Goal: Information Seeking & Learning: Learn about a topic

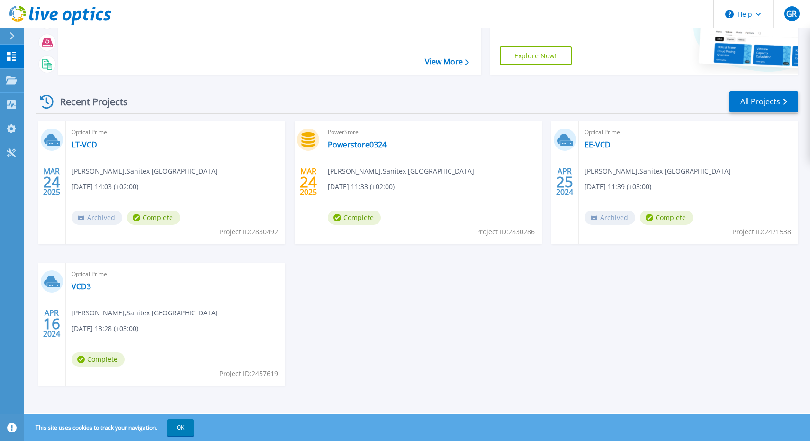
scroll to position [84, 0]
click at [84, 286] on link "VCD3" at bounding box center [81, 285] width 19 height 9
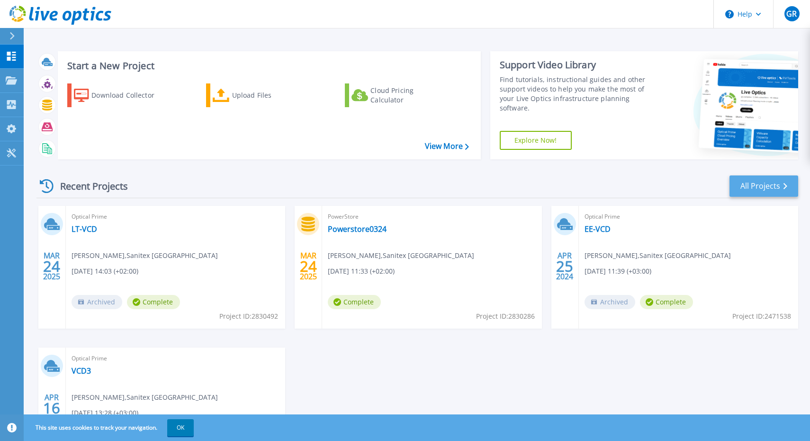
click at [746, 189] on link "All Projects" at bounding box center [764, 185] width 69 height 21
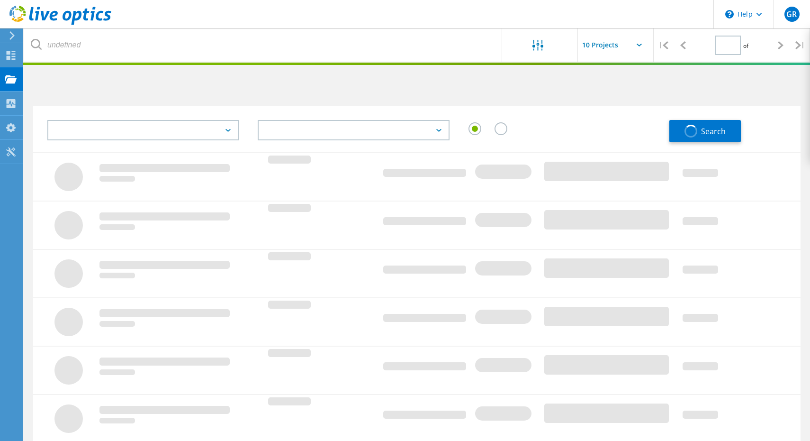
type input "1"
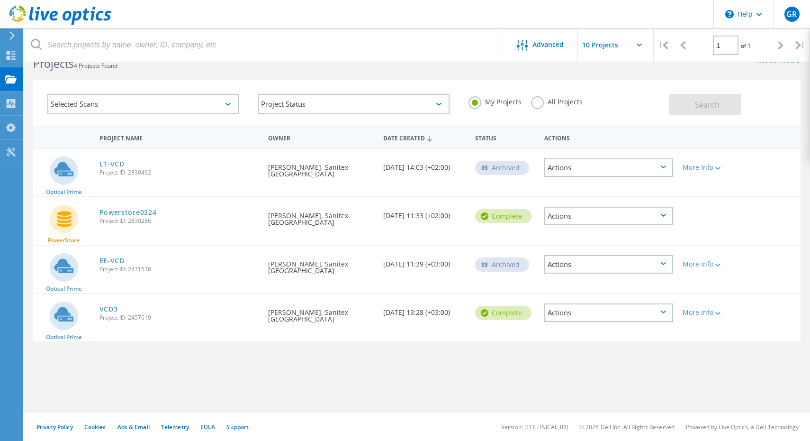
scroll to position [26, 0]
click at [111, 311] on link "VCD3" at bounding box center [108, 309] width 18 height 7
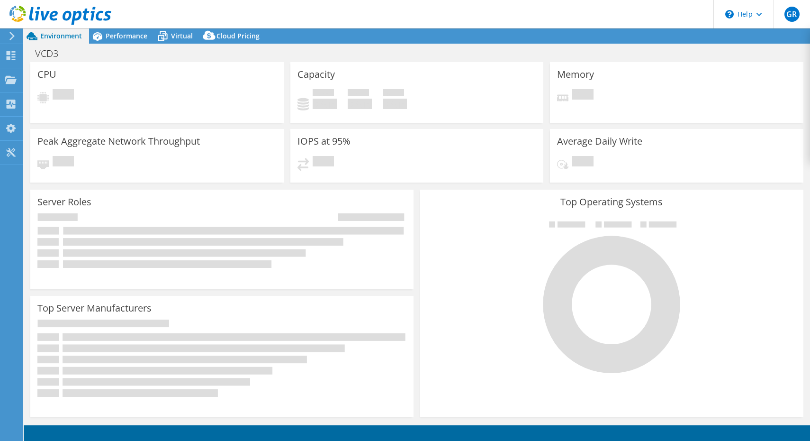
select select "EUFrankfurt"
select select "USD"
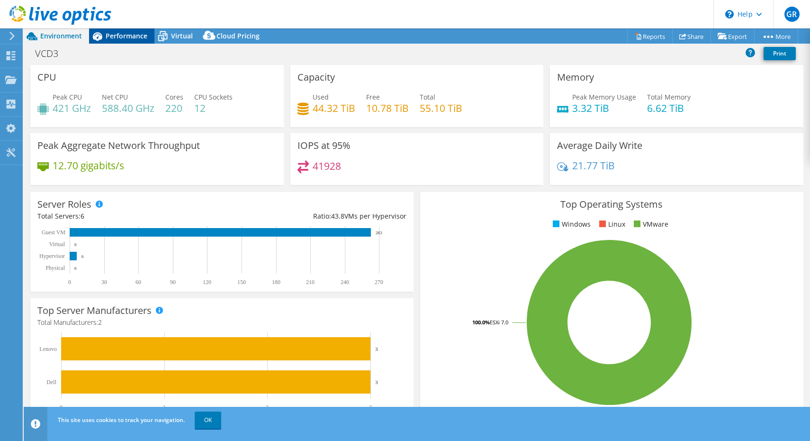
click at [122, 38] on span "Performance" at bounding box center [127, 35] width 42 height 9
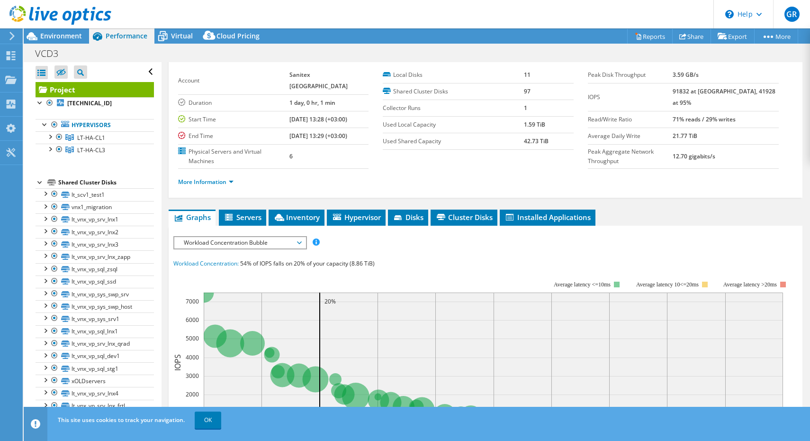
scroll to position [43, 0]
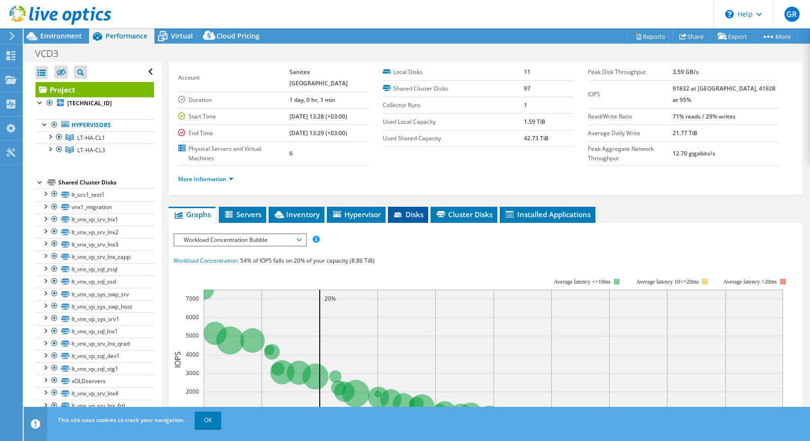
click at [400, 212] on icon at bounding box center [398, 215] width 9 height 6
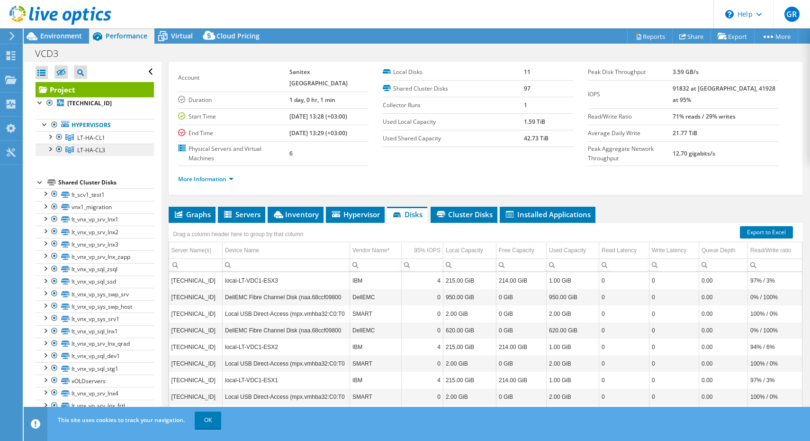
click at [95, 150] on span "LT-HA-CL3" at bounding box center [91, 150] width 28 height 8
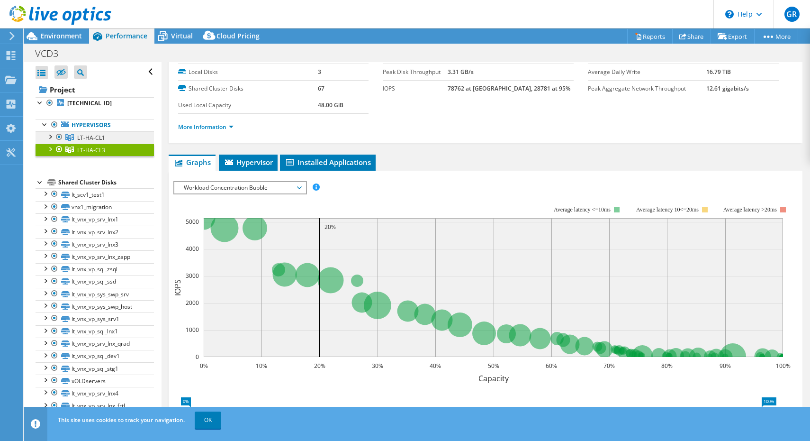
click at [95, 135] on span "LT-HA-CL1" at bounding box center [91, 138] width 28 height 8
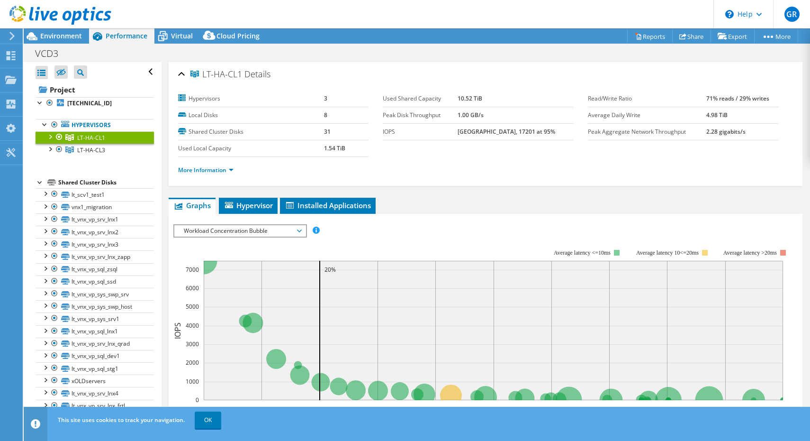
scroll to position [0, 0]
click at [65, 38] on span "Environment" at bounding box center [61, 35] width 42 height 9
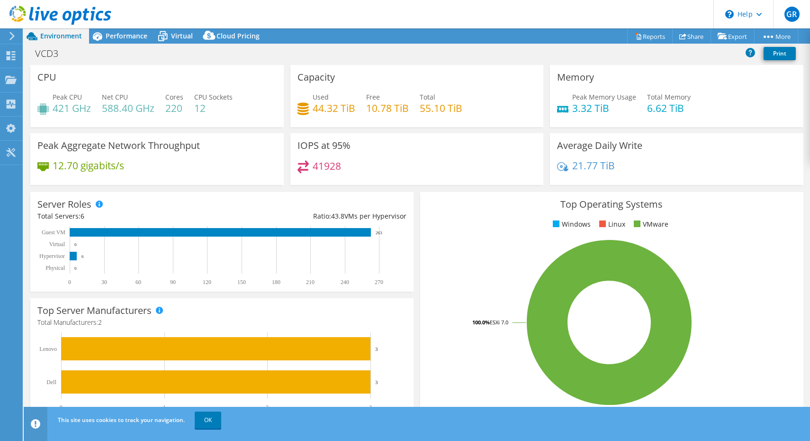
click at [591, 165] on h4 "21.77 TiB" at bounding box center [593, 165] width 43 height 10
click at [593, 144] on h3 "Average Daily Write" at bounding box center [599, 145] width 85 height 10
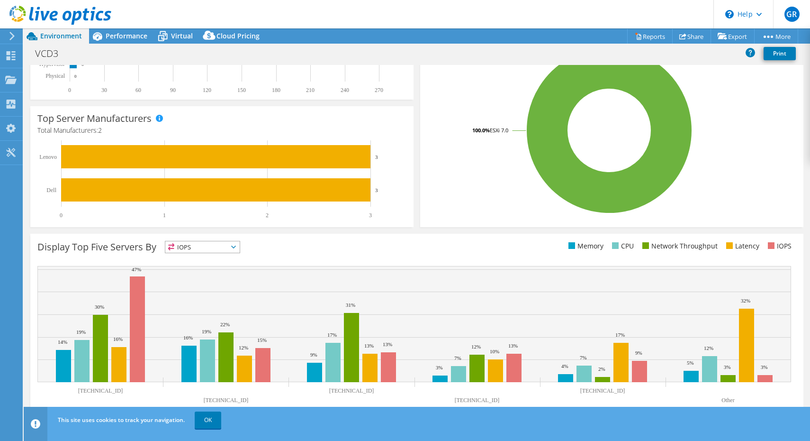
scroll to position [191, 0]
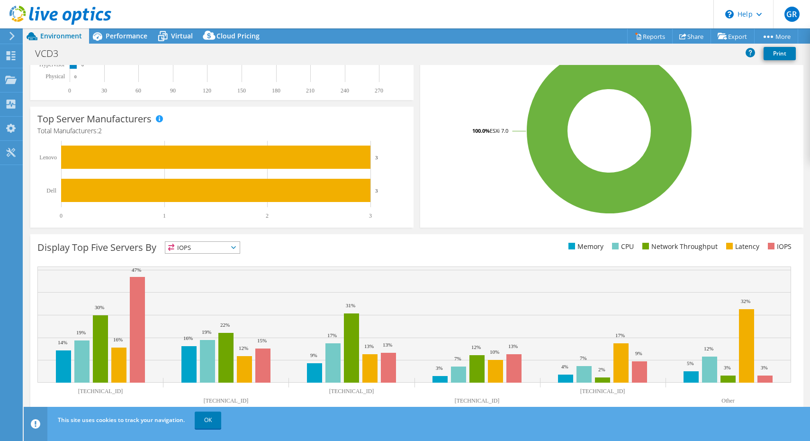
click at [234, 248] on icon at bounding box center [233, 247] width 5 height 3
click at [206, 313] on li "Latency" at bounding box center [202, 312] width 74 height 13
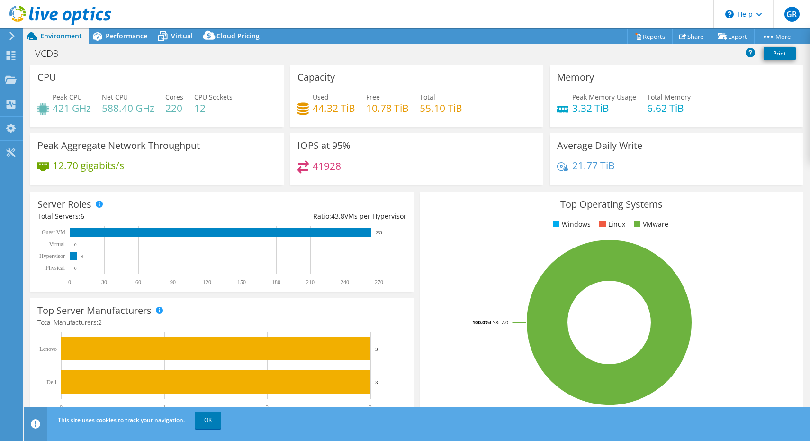
scroll to position [0, 0]
click at [128, 39] on span "Performance" at bounding box center [127, 35] width 42 height 9
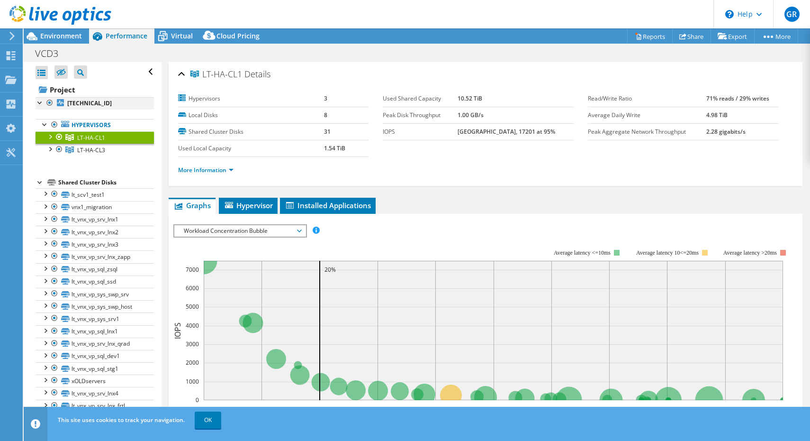
click at [40, 104] on div at bounding box center [40, 101] width 9 height 9
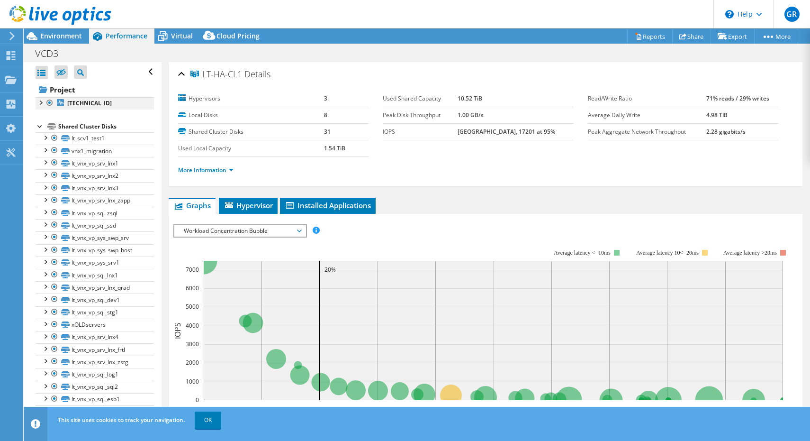
click at [40, 104] on div at bounding box center [40, 101] width 9 height 9
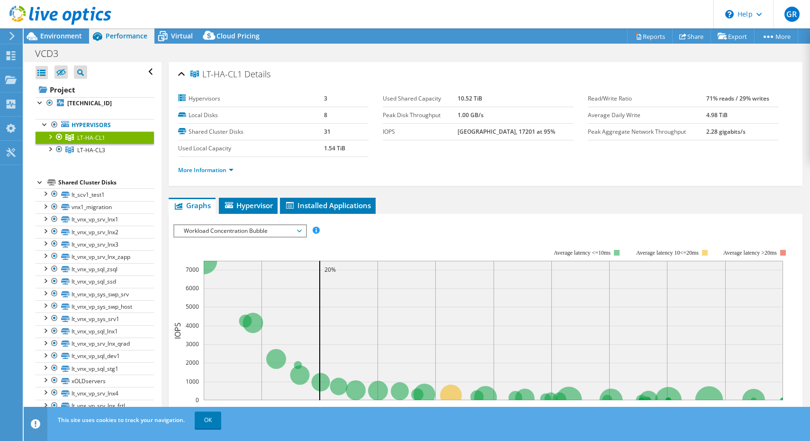
click at [49, 138] on div at bounding box center [49, 135] width 9 height 9
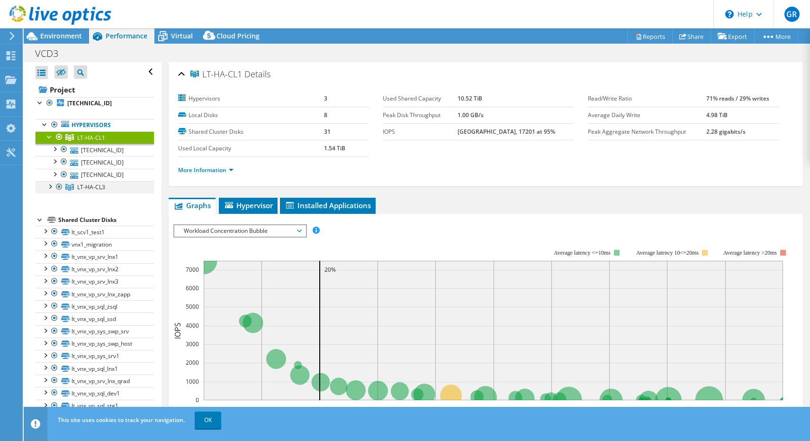
click at [54, 187] on div at bounding box center [49, 185] width 9 height 9
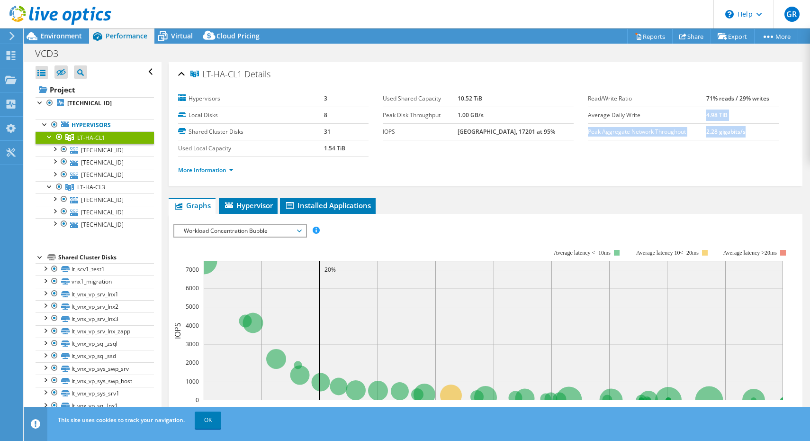
drag, startPoint x: 752, startPoint y: 128, endPoint x: 675, endPoint y: 122, distance: 77.9
click at [675, 122] on tbody "Read/Write Ratio 71% reads / 29% writes Average Daily Write 4.98 TiB Peak Aggre…" at bounding box center [683, 115] width 191 height 50
click at [693, 174] on ul "More Information" at bounding box center [485, 168] width 615 height 13
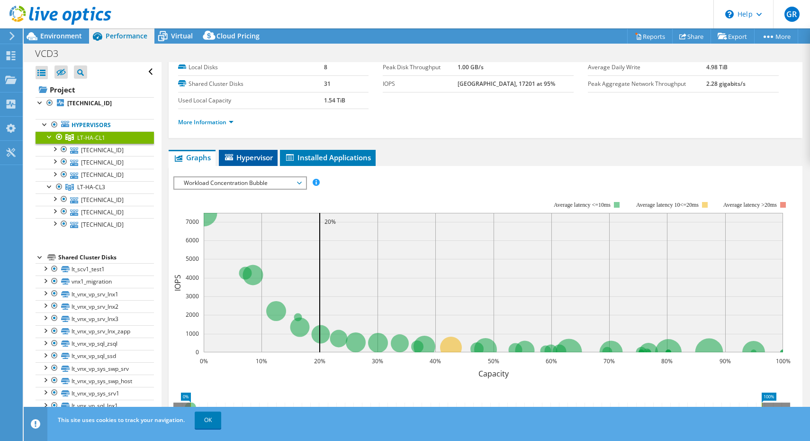
scroll to position [49, 0]
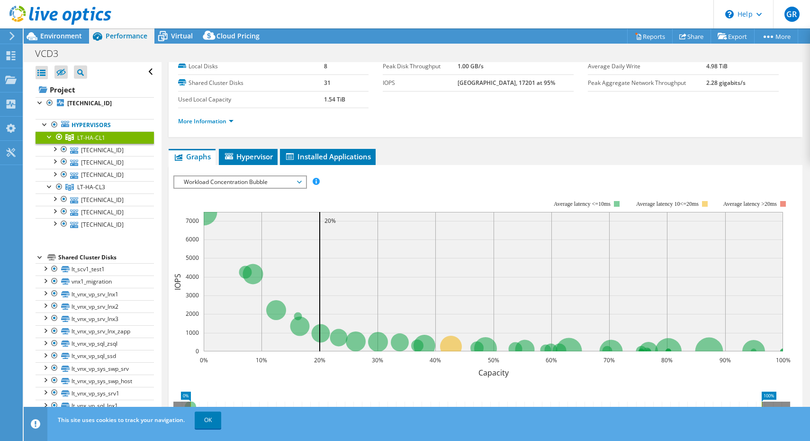
click at [270, 180] on span "Workload Concentration Bubble" at bounding box center [240, 181] width 122 height 11
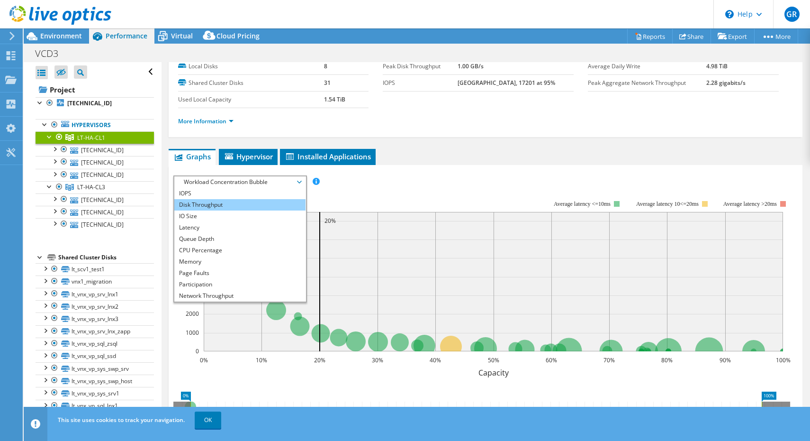
click at [257, 206] on li "Disk Throughput" at bounding box center [239, 204] width 131 height 11
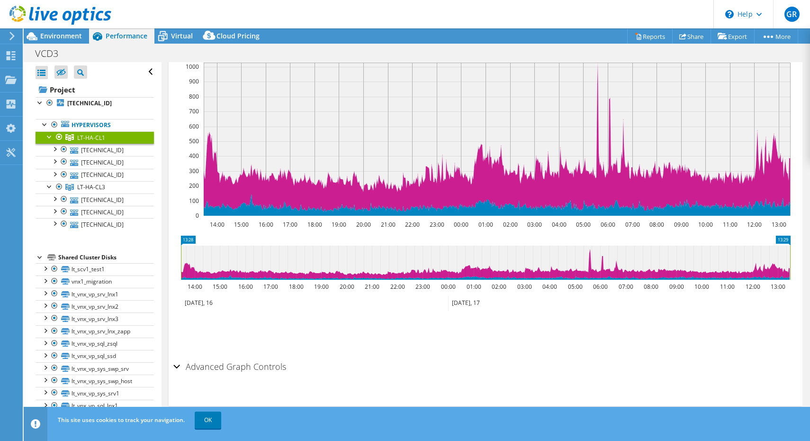
scroll to position [191, 0]
click at [172, 365] on section "IOPS Disk Throughput IO Size Latency Queue Depth CPU Percentage Memory Page Fau…" at bounding box center [486, 214] width 634 height 383
click at [180, 364] on div "Advanced Graph Controls" at bounding box center [485, 367] width 625 height 20
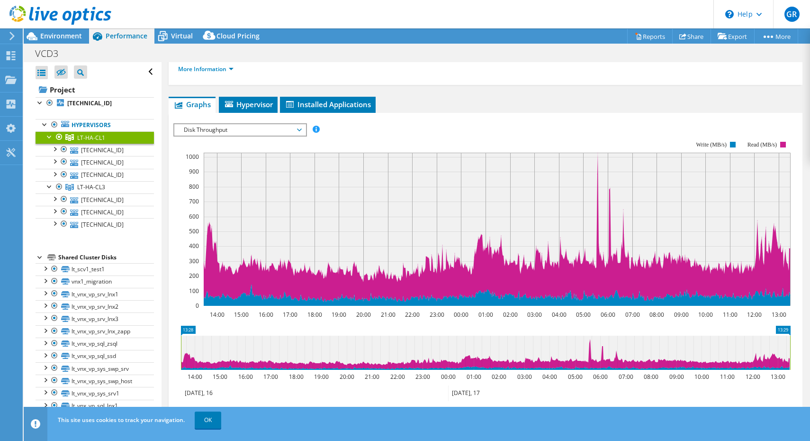
scroll to position [36, 0]
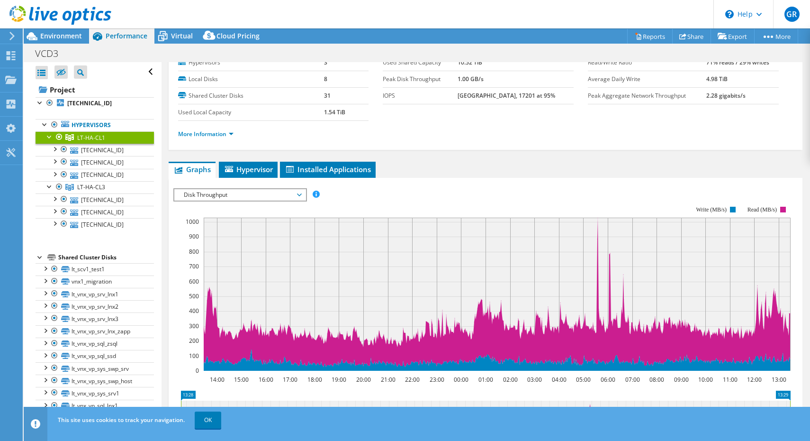
click at [273, 188] on div "Disk Throughput IOPS Disk Throughput IO Size Latency Queue Depth CPU Percentage…" at bounding box center [240, 194] width 134 height 13
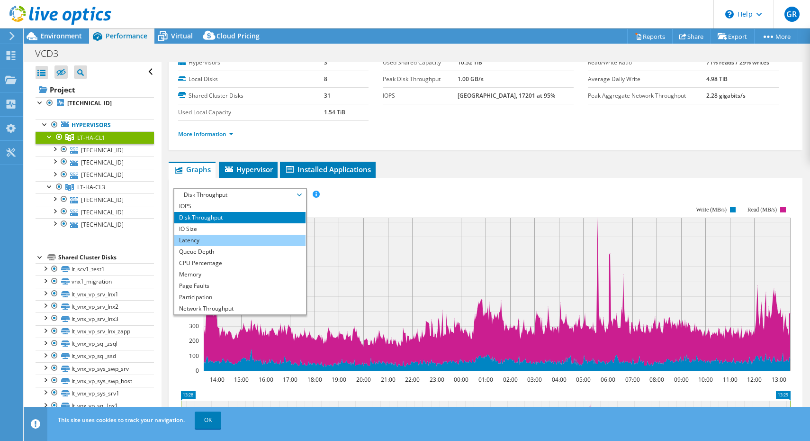
click at [239, 239] on li "Latency" at bounding box center [239, 239] width 131 height 11
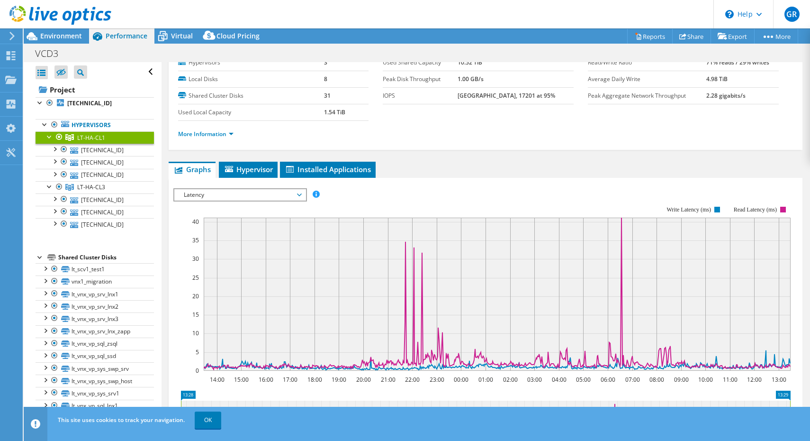
click at [283, 190] on span "Latency" at bounding box center [240, 194] width 122 height 11
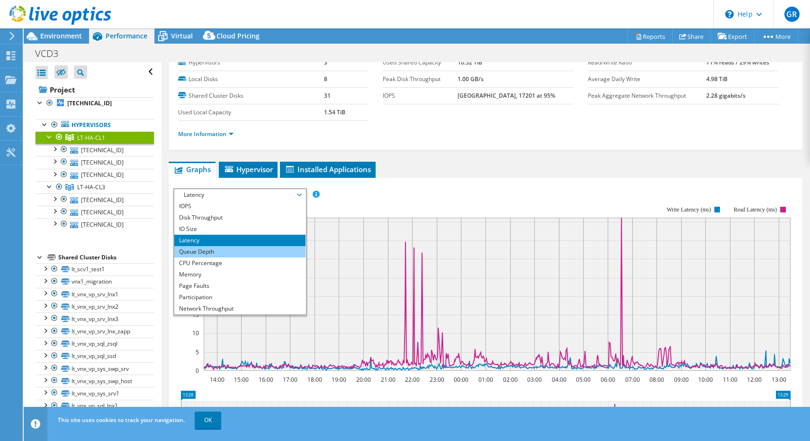
click at [261, 255] on li "Queue Depth" at bounding box center [239, 251] width 131 height 11
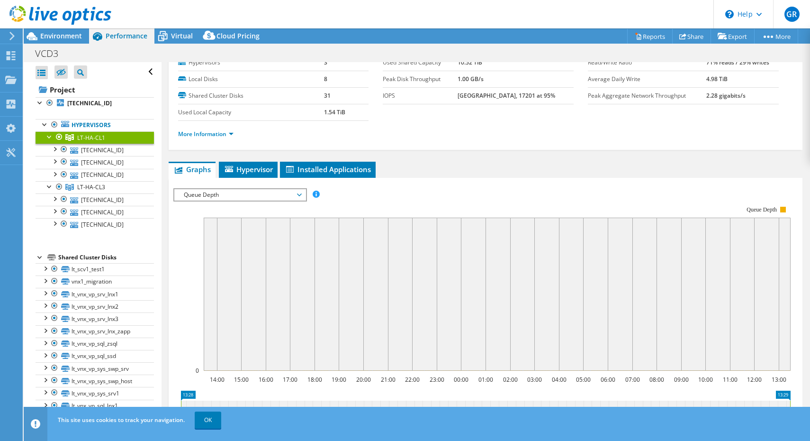
click at [267, 190] on span "Queue Depth" at bounding box center [240, 194] width 122 height 11
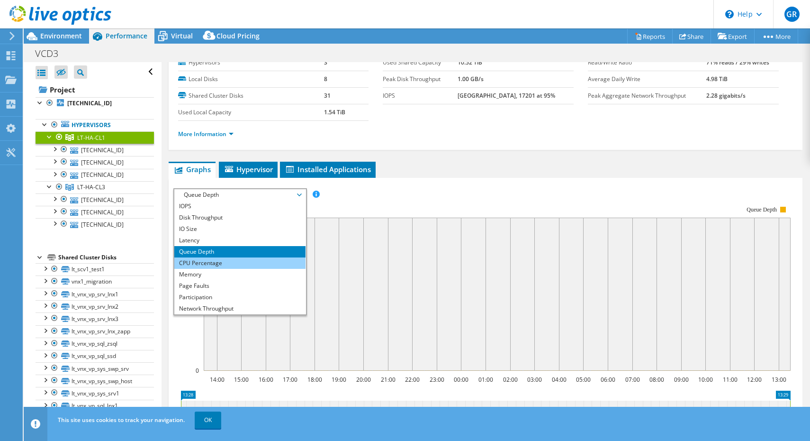
click at [261, 263] on li "CPU Percentage" at bounding box center [239, 262] width 131 height 11
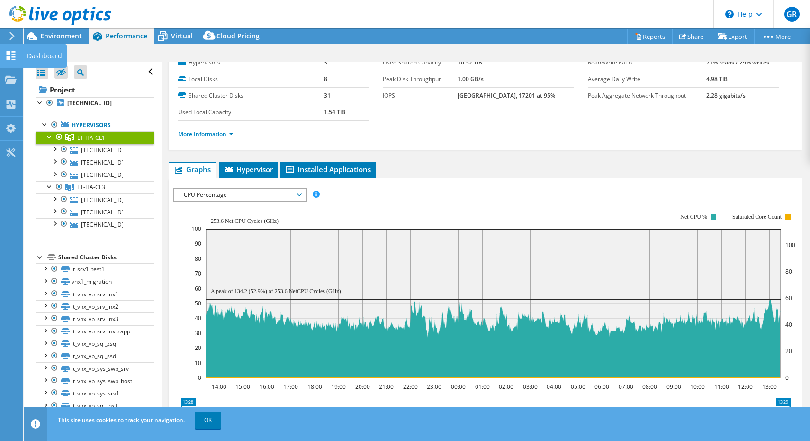
click at [10, 54] on icon at bounding box center [10, 55] width 11 height 9
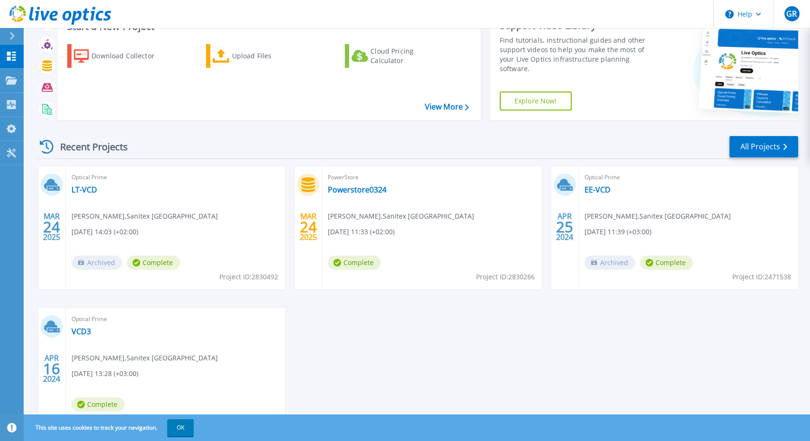
scroll to position [47, 0]
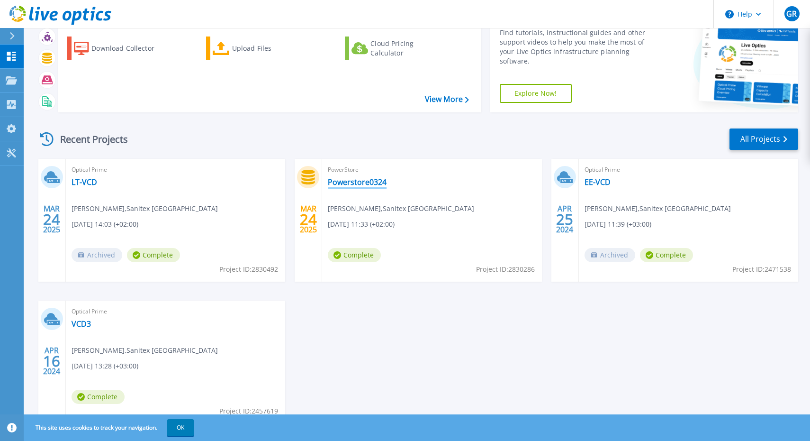
click at [370, 180] on link "Powerstore0324" at bounding box center [357, 181] width 59 height 9
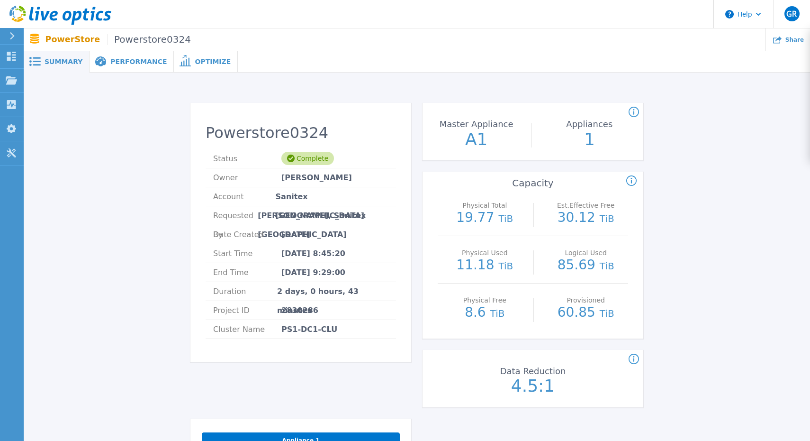
click at [124, 58] on span "Performance" at bounding box center [138, 61] width 56 height 7
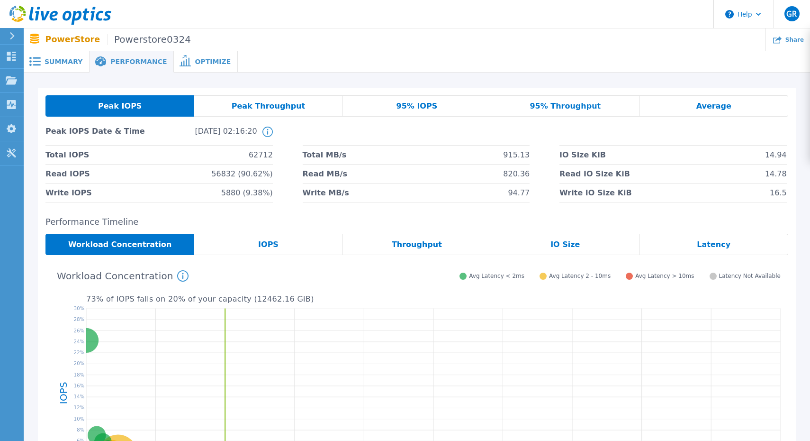
click at [307, 102] on div "Peak Throughput" at bounding box center [268, 105] width 148 height 21
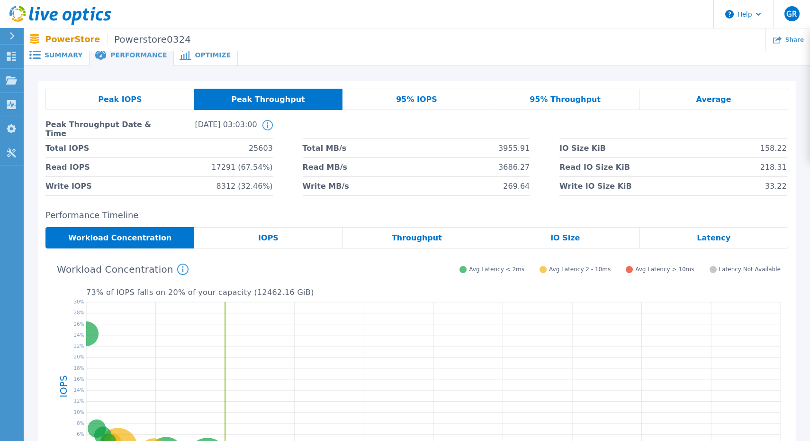
scroll to position [9, 0]
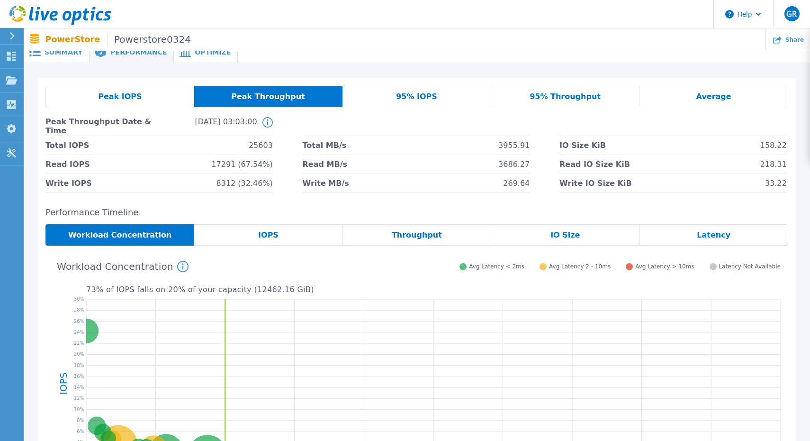
click at [568, 99] on span "95% Throughput" at bounding box center [565, 97] width 71 height 8
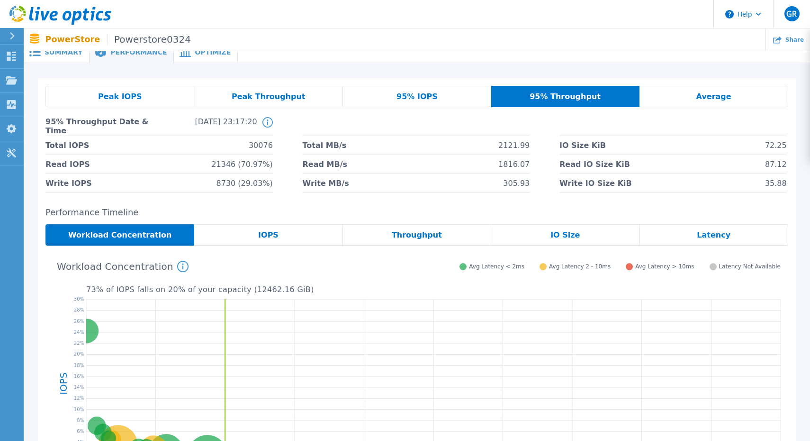
click at [429, 91] on div "95% IOPS" at bounding box center [417, 96] width 148 height 21
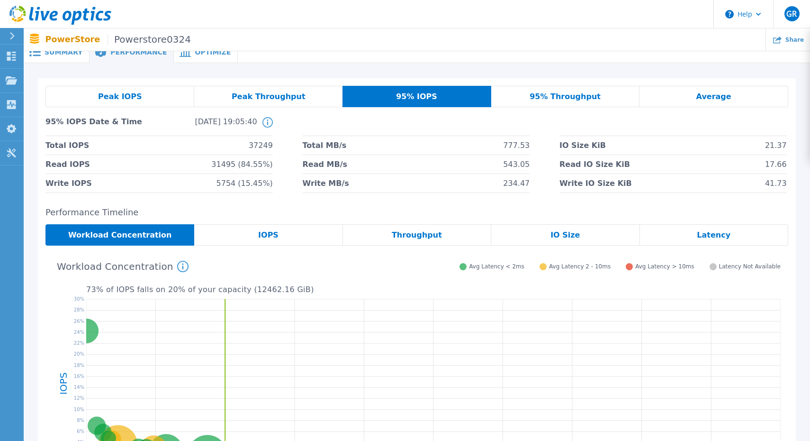
click at [289, 94] on span "Peak Throughput" at bounding box center [269, 97] width 74 height 8
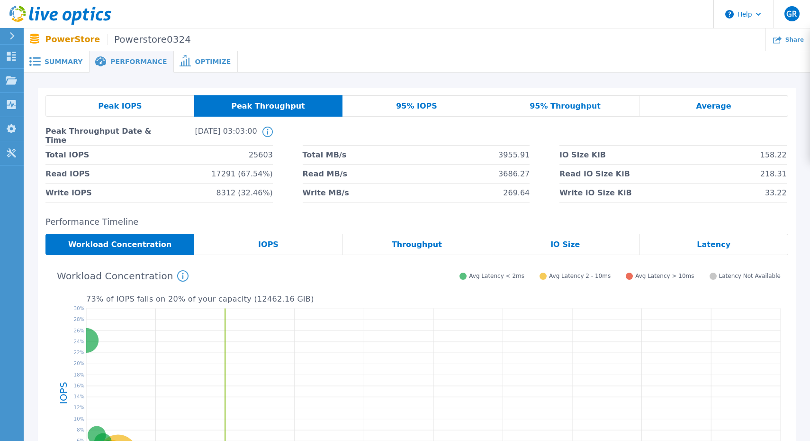
scroll to position [0, 0]
click at [195, 60] on span "Optimize" at bounding box center [213, 61] width 36 height 7
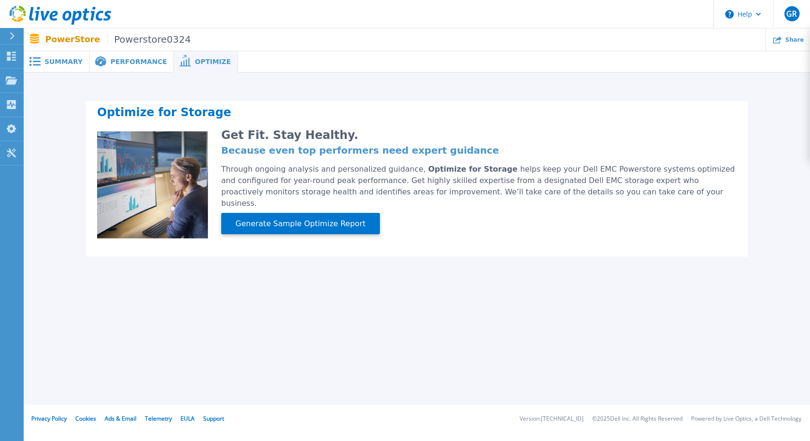
click at [134, 58] on span "Performance" at bounding box center [138, 61] width 56 height 7
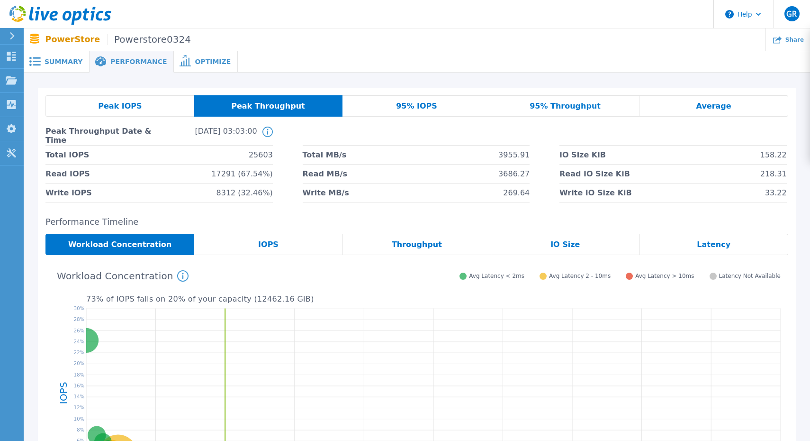
click at [427, 238] on div "Throughput" at bounding box center [417, 244] width 148 height 21
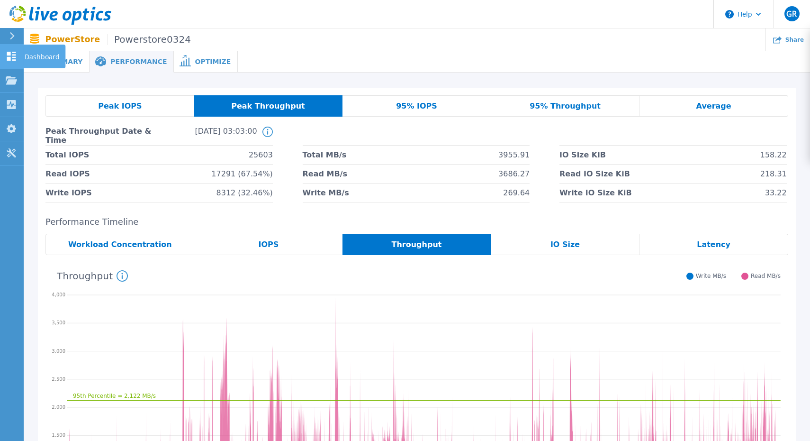
click at [15, 56] on icon at bounding box center [11, 56] width 11 height 9
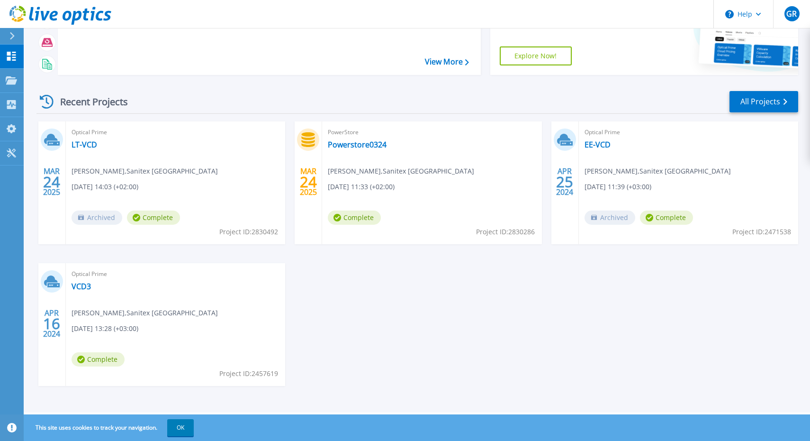
scroll to position [84, 0]
click at [82, 287] on link "VCD3" at bounding box center [81, 285] width 19 height 9
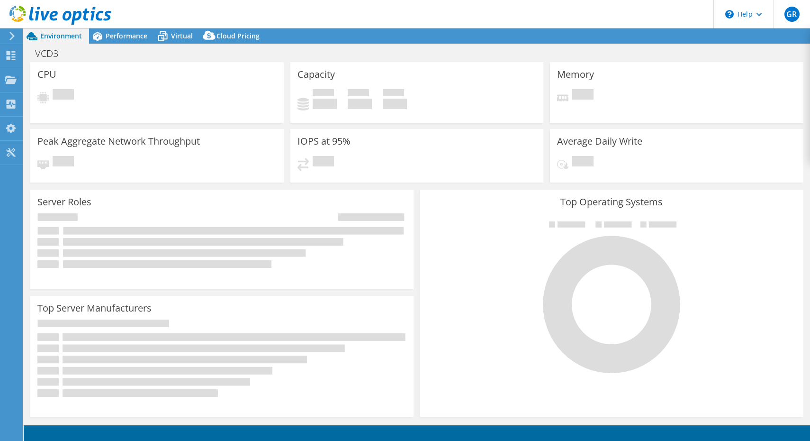
select select "EUFrankfurt"
select select "USD"
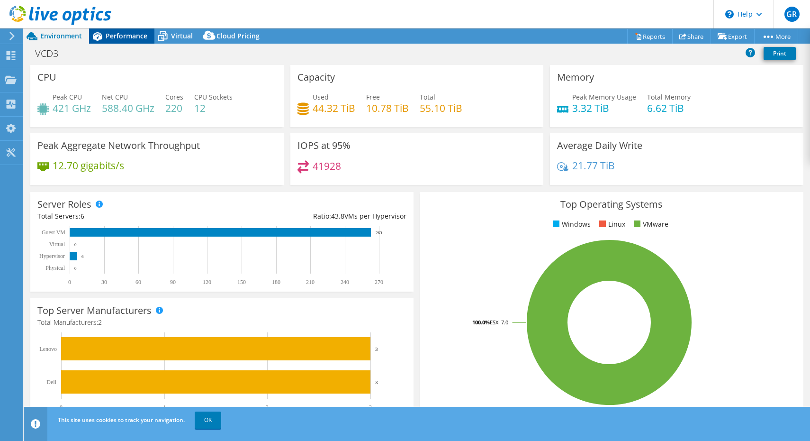
click at [126, 37] on span "Performance" at bounding box center [127, 35] width 42 height 9
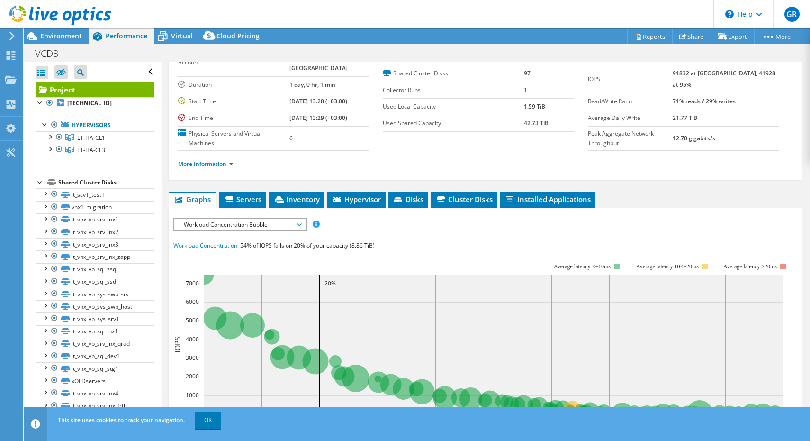
scroll to position [59, 0]
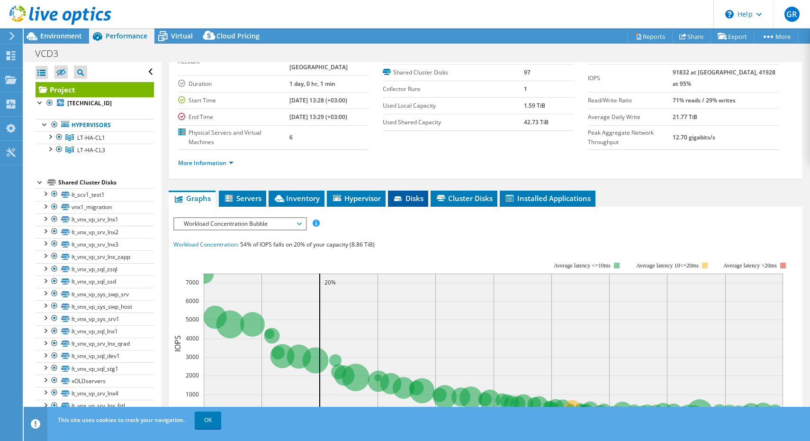
click at [413, 193] on span "Disks" at bounding box center [408, 197] width 31 height 9
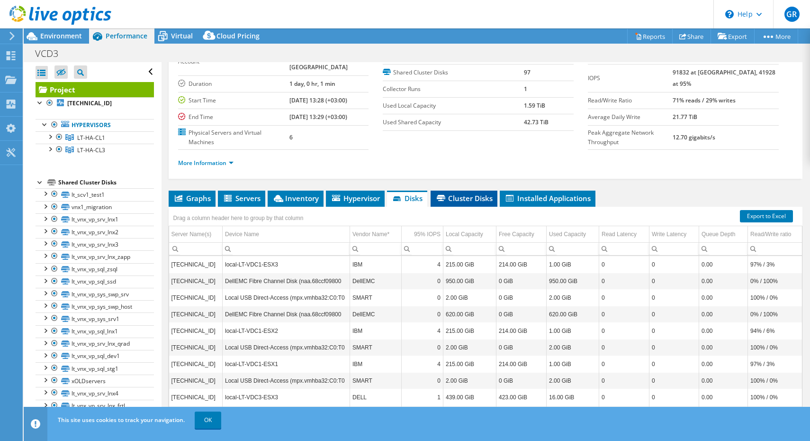
click at [475, 193] on span "Cluster Disks" at bounding box center [463, 197] width 57 height 9
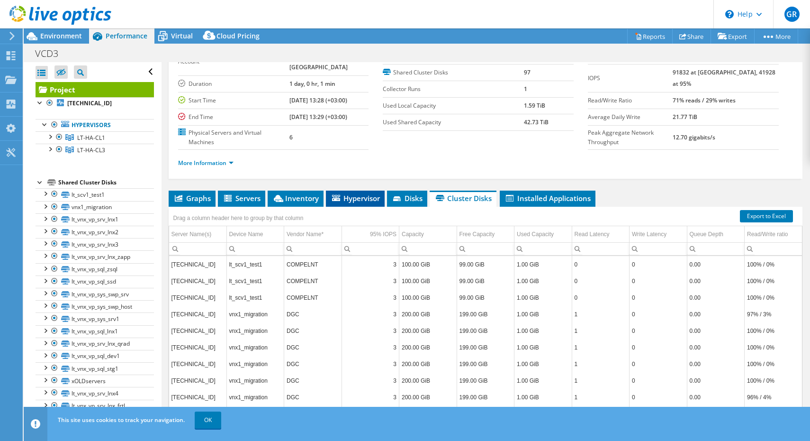
click at [361, 193] on span "Hypervisor" at bounding box center [355, 197] width 49 height 9
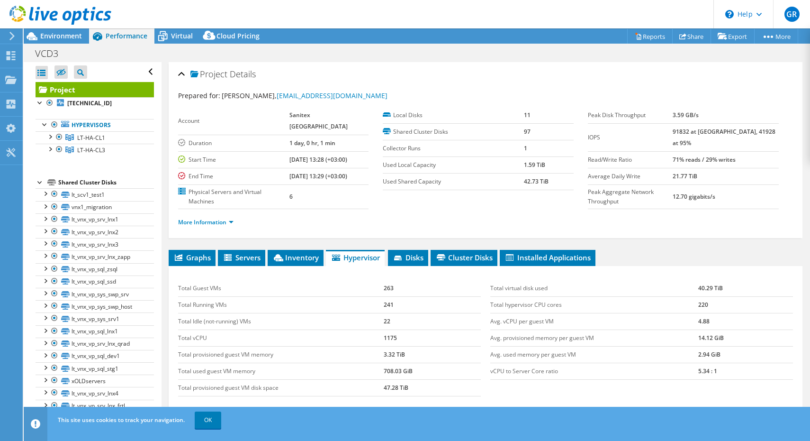
scroll to position [0, 0]
click at [197, 252] on span "Graphs" at bounding box center [191, 256] width 37 height 9
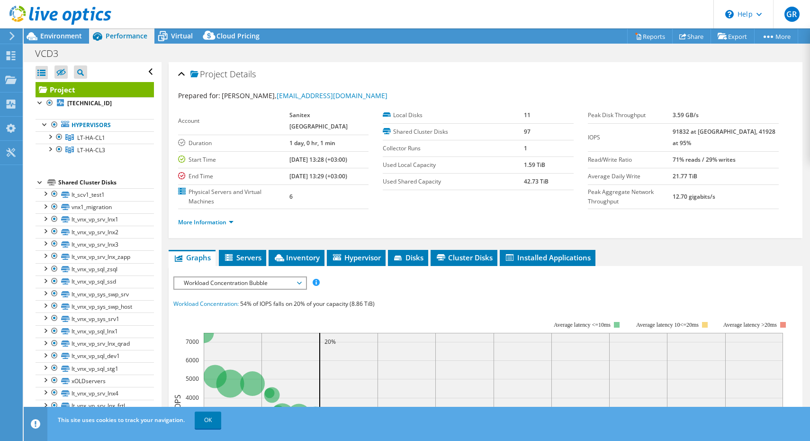
click at [245, 277] on span "Workload Concentration Bubble" at bounding box center [240, 282] width 122 height 11
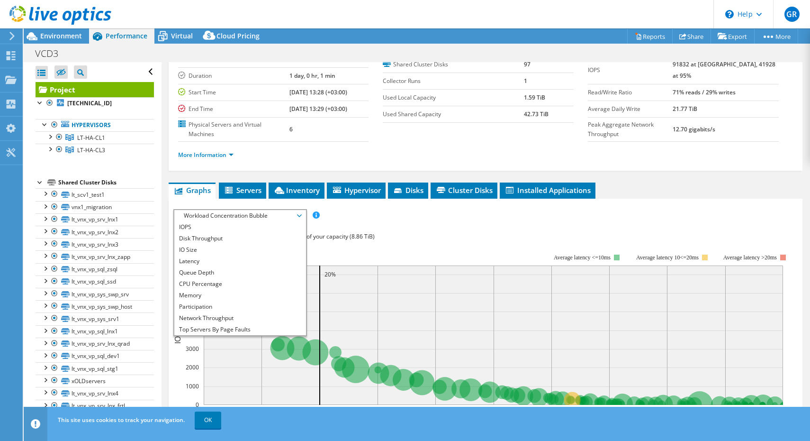
scroll to position [73, 0]
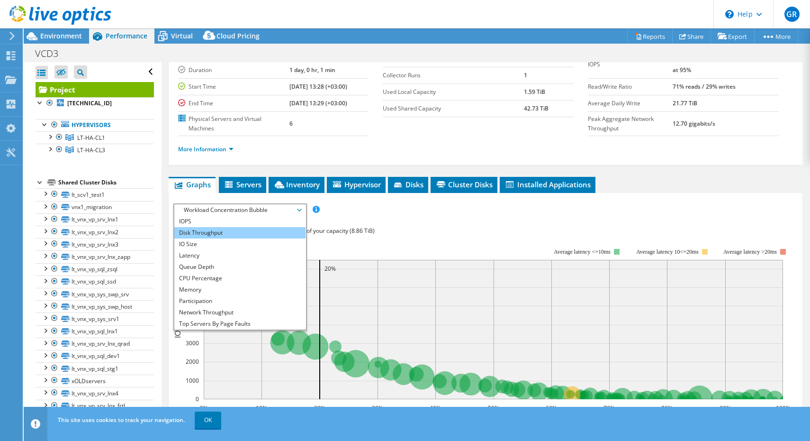
click at [230, 227] on li "Disk Throughput" at bounding box center [239, 232] width 131 height 11
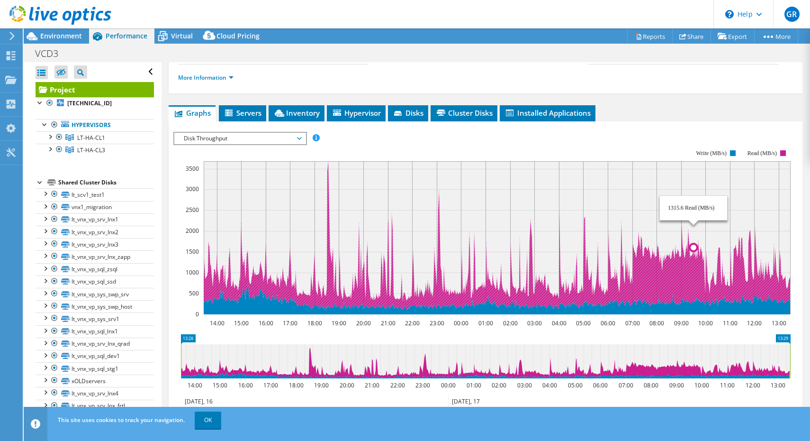
scroll to position [150, 0]
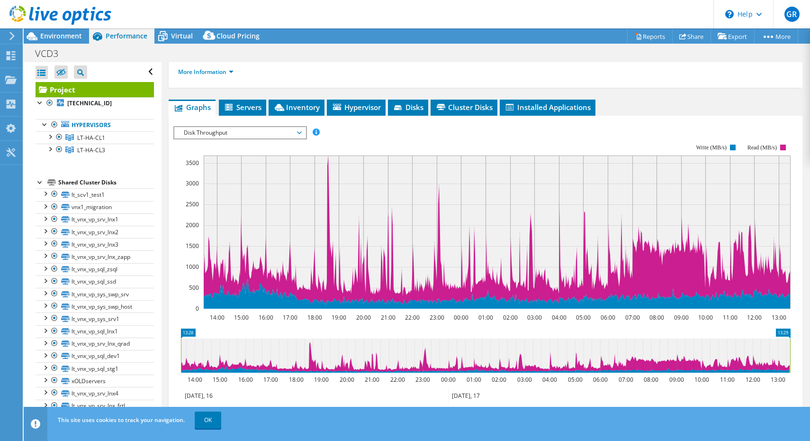
click at [283, 127] on span "Disk Throughput" at bounding box center [240, 132] width 122 height 11
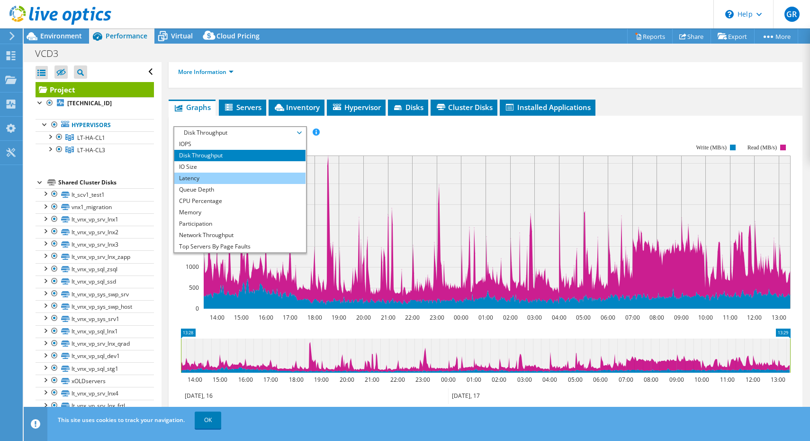
click at [272, 172] on li "Latency" at bounding box center [239, 177] width 131 height 11
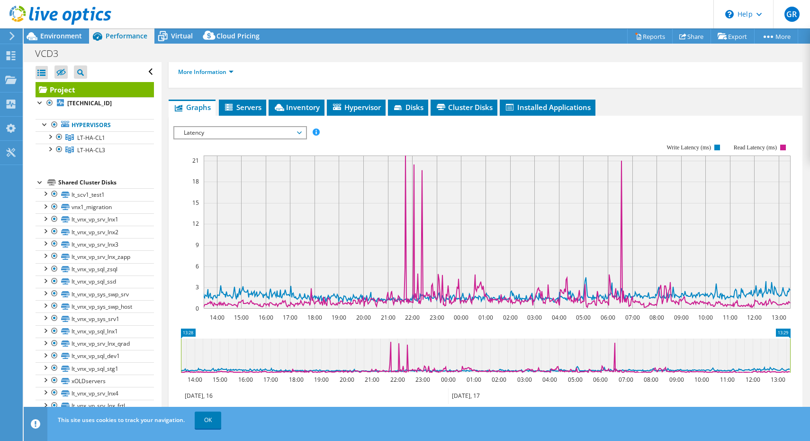
click at [271, 127] on span "Latency" at bounding box center [240, 132] width 122 height 11
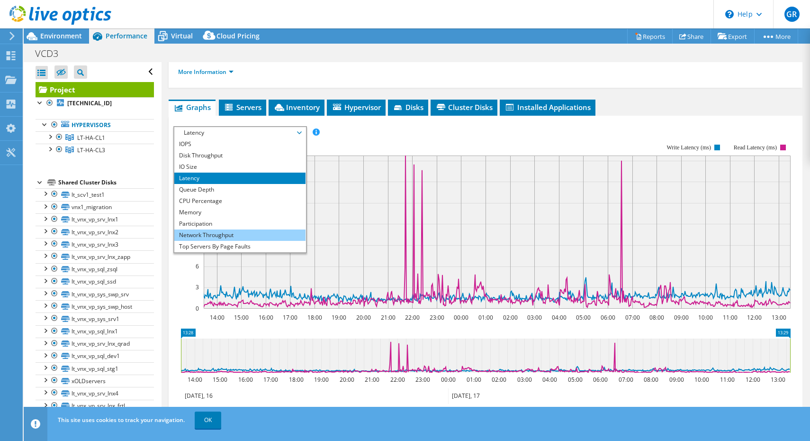
click at [259, 229] on li "Network Throughput" at bounding box center [239, 234] width 131 height 11
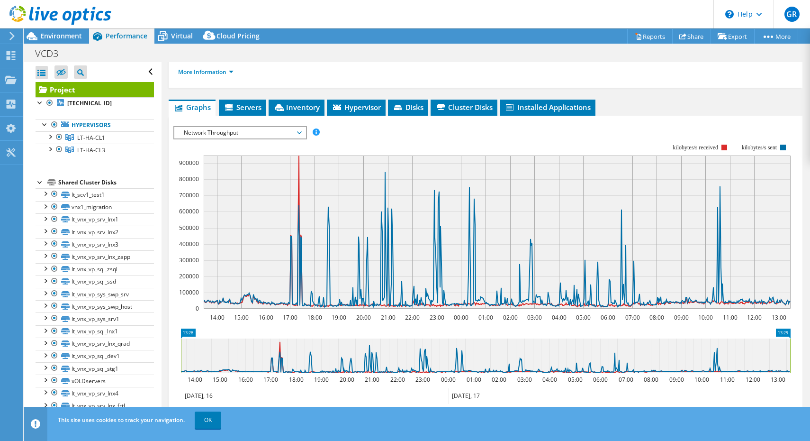
click at [255, 127] on span "Network Throughput" at bounding box center [240, 132] width 122 height 11
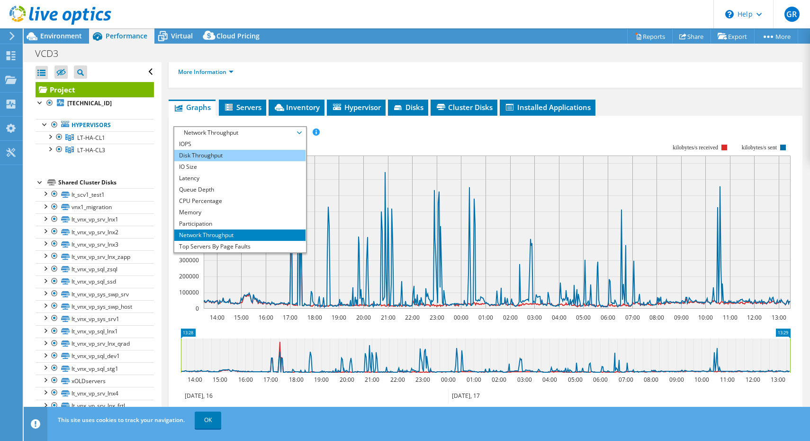
click at [249, 150] on li "Disk Throughput" at bounding box center [239, 155] width 131 height 11
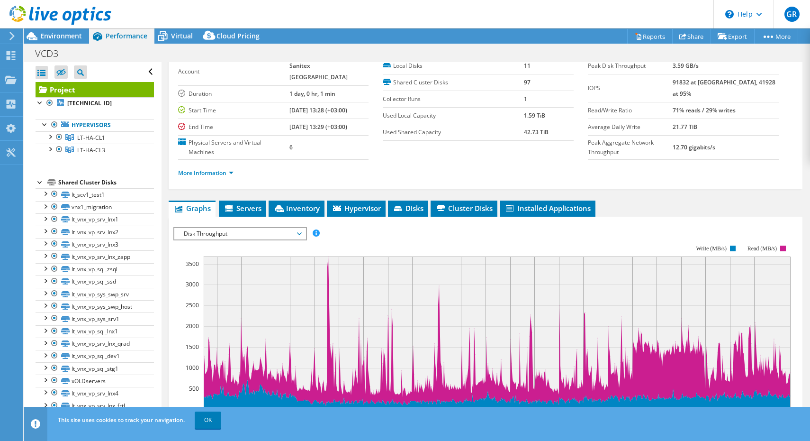
scroll to position [26, 0]
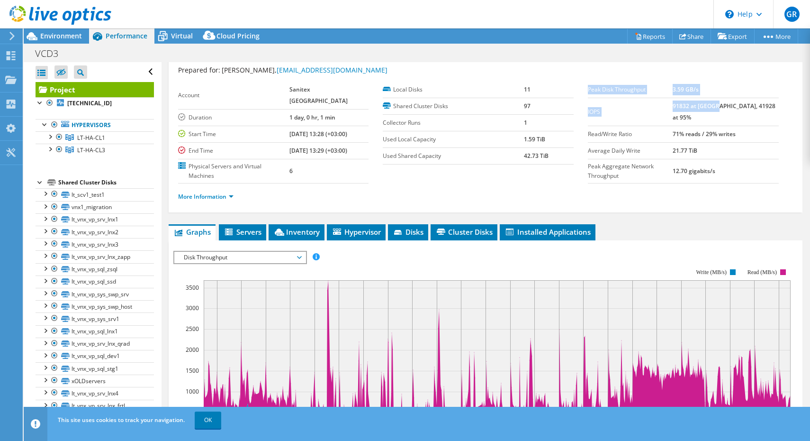
drag, startPoint x: 739, startPoint y: 106, endPoint x: 784, endPoint y: 103, distance: 45.6
click at [784, 103] on div "Peak Disk Throughput 3.59 GB/s IOPS 91832 at [GEOGRAPHIC_DATA], 41928 at 95% Re…" at bounding box center [690, 132] width 205 height 102
drag, startPoint x: 738, startPoint y: 105, endPoint x: 775, endPoint y: 104, distance: 37.0
click at [775, 104] on td "91832 at [GEOGRAPHIC_DATA], 41928 at 95%" at bounding box center [726, 112] width 106 height 28
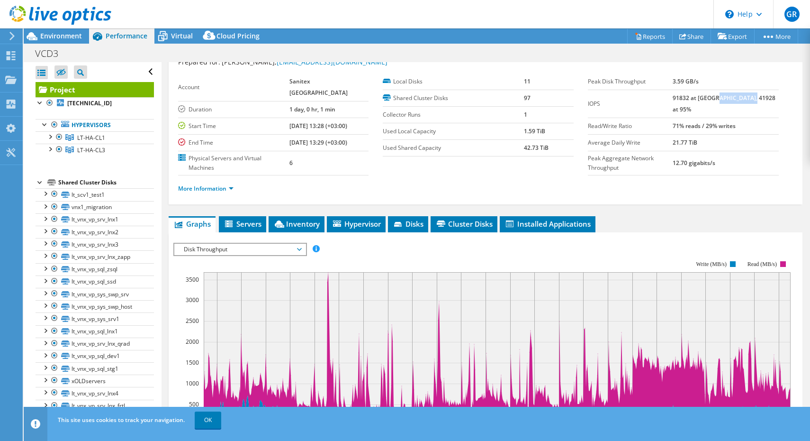
scroll to position [35, 0]
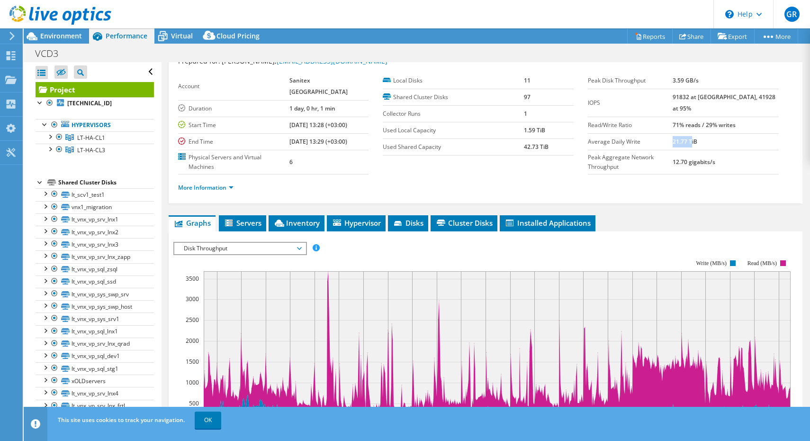
drag, startPoint x: 696, startPoint y: 130, endPoint x: 717, endPoint y: 130, distance: 20.4
click at [717, 133] on tr "Average Daily Write 21.77 TiB" at bounding box center [683, 141] width 191 height 17
click at [730, 133] on td "21.77 TiB" at bounding box center [726, 141] width 106 height 17
drag, startPoint x: 720, startPoint y: 129, endPoint x: 698, endPoint y: 125, distance: 22.6
click at [698, 133] on td "21.77 TiB" at bounding box center [726, 141] width 106 height 17
